Goal: Task Accomplishment & Management: Manage account settings

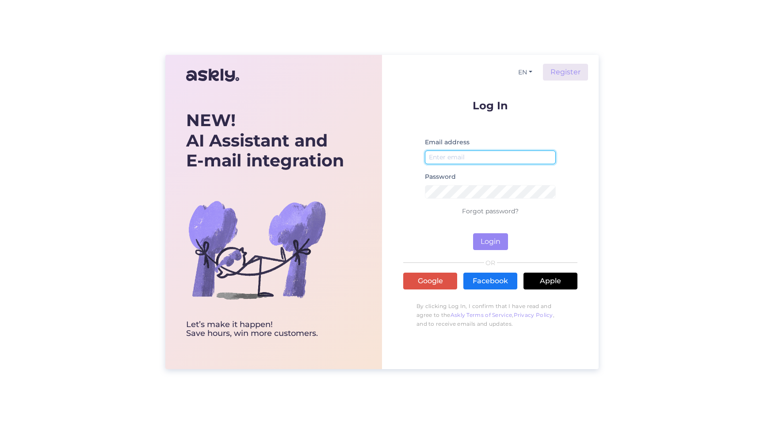
type input "villi@nordenbeauty.ee"
click at [502, 251] on div "Log In Email address villi@nordenbeauty.ee Password Forgot password? Login OR G…" at bounding box center [490, 216] width 174 height 233
click at [487, 240] on button "Login" at bounding box center [490, 241] width 35 height 17
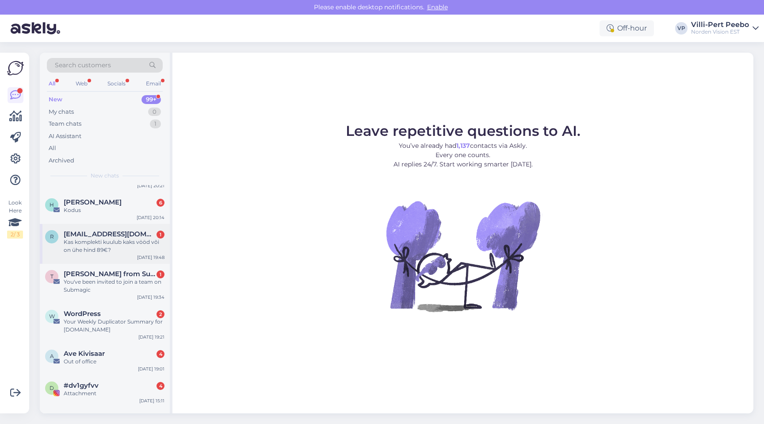
scroll to position [2028, 0]
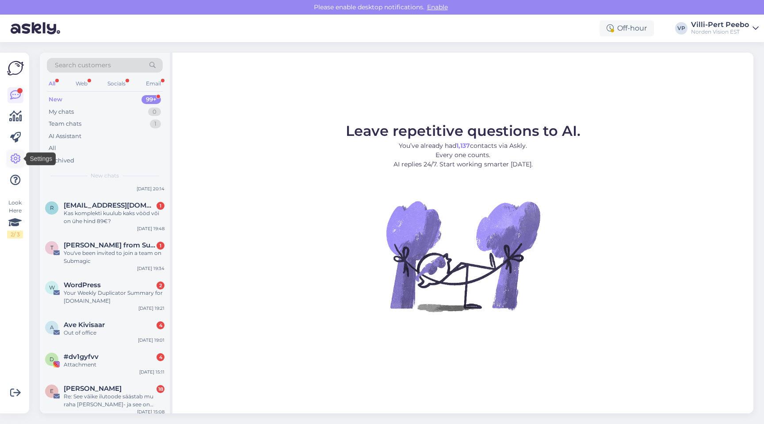
click at [19, 160] on icon at bounding box center [15, 158] width 11 height 11
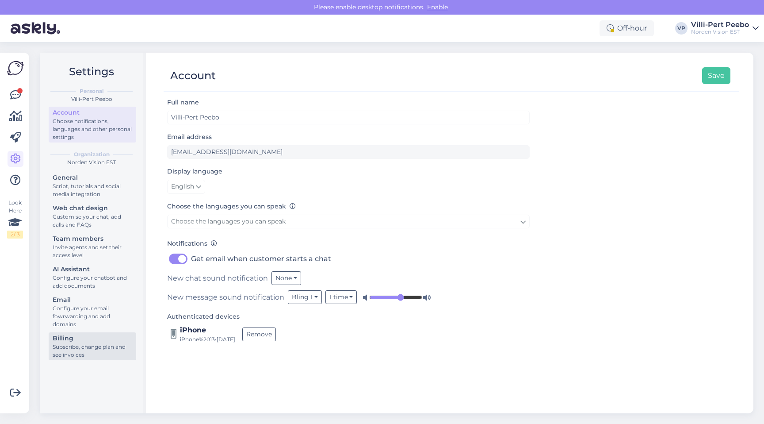
click at [68, 353] on div "Subscribe, change plan and see invoices" at bounding box center [93, 351] width 80 height 16
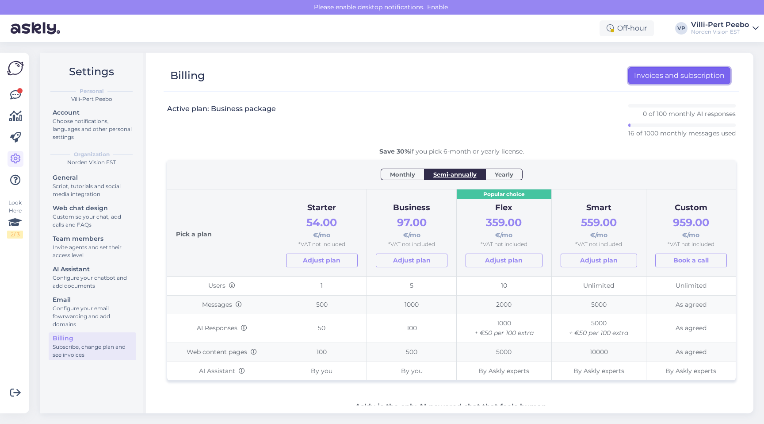
click at [652, 80] on link "Invoices and subscription" at bounding box center [680, 75] width 102 height 17
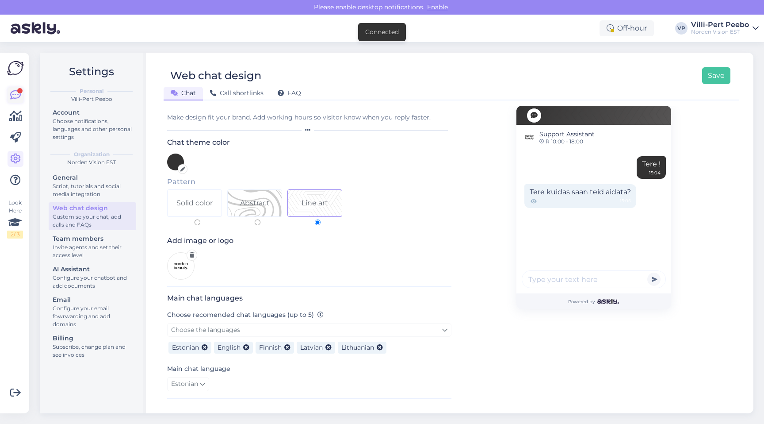
click at [8, 95] on link at bounding box center [16, 95] width 16 height 16
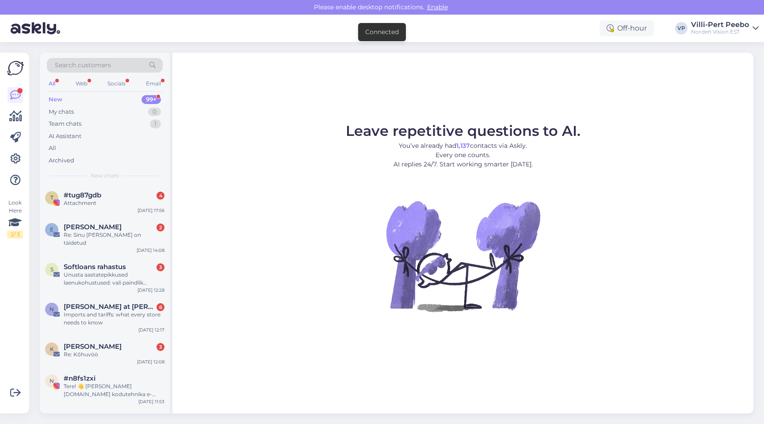
click at [50, 83] on div "All" at bounding box center [52, 84] width 10 height 12
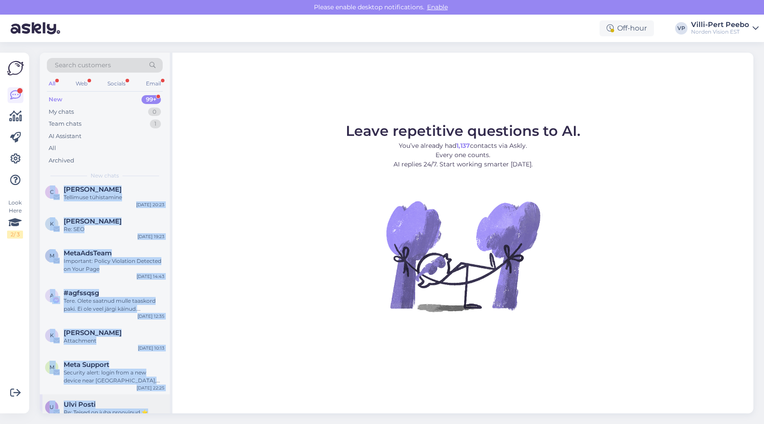
scroll to position [9661, 0]
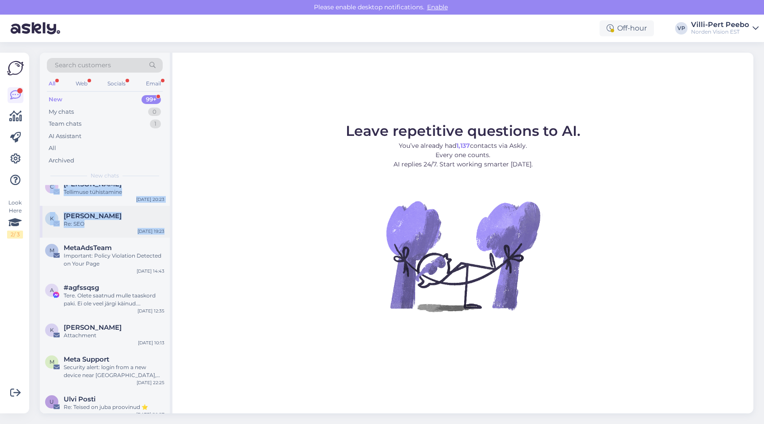
drag, startPoint x: 41, startPoint y: 180, endPoint x: 165, endPoint y: 218, distance: 128.9
click at [165, 218] on div "Search customers All Web Socials Email New 99+ My chats 0 Team chats 1 AI Assis…" at bounding box center [106, 233] width 133 height 361
copy div "l #ips00dol 8 Sitametcon Adi 94 15:31 E Sed Doeius 3 Te: Inci utlabore etdol Ma…"
